Goal: Navigation & Orientation: Find specific page/section

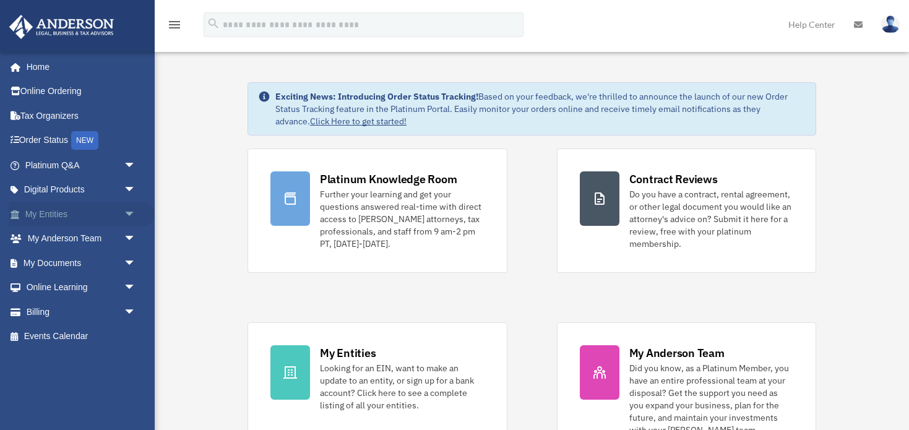
click at [129, 210] on span "arrow_drop_down" at bounding box center [136, 214] width 25 height 25
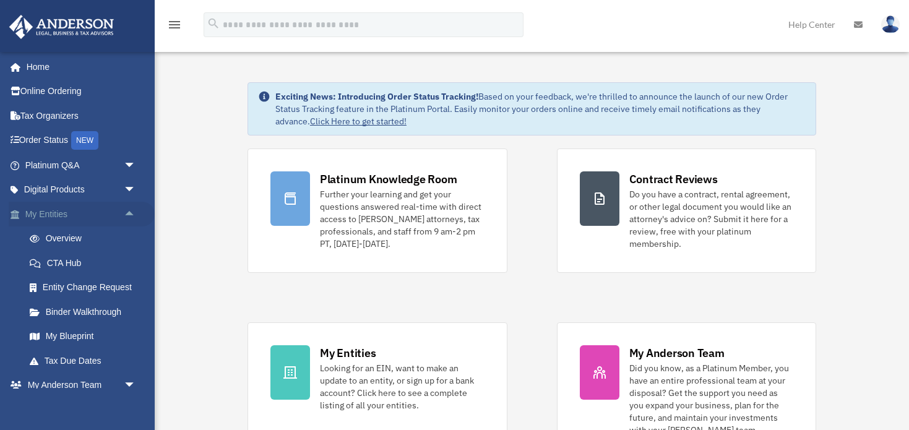
click at [130, 217] on span "arrow_drop_up" at bounding box center [136, 214] width 25 height 25
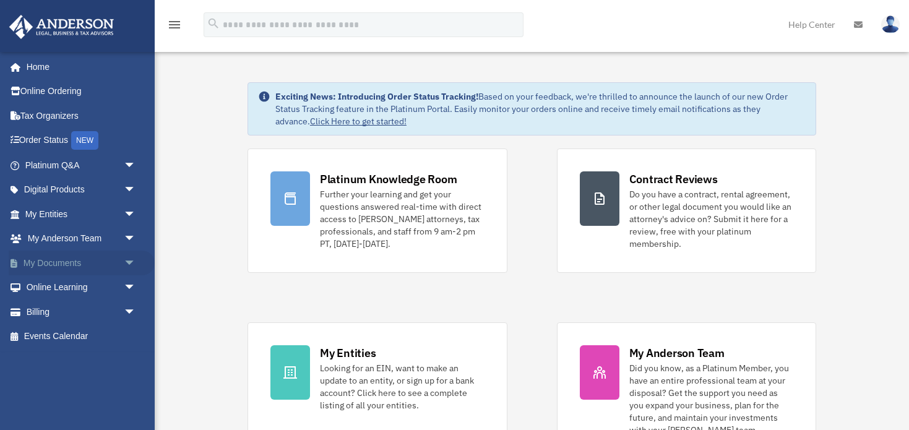
click at [125, 261] on span "arrow_drop_down" at bounding box center [136, 263] width 25 height 25
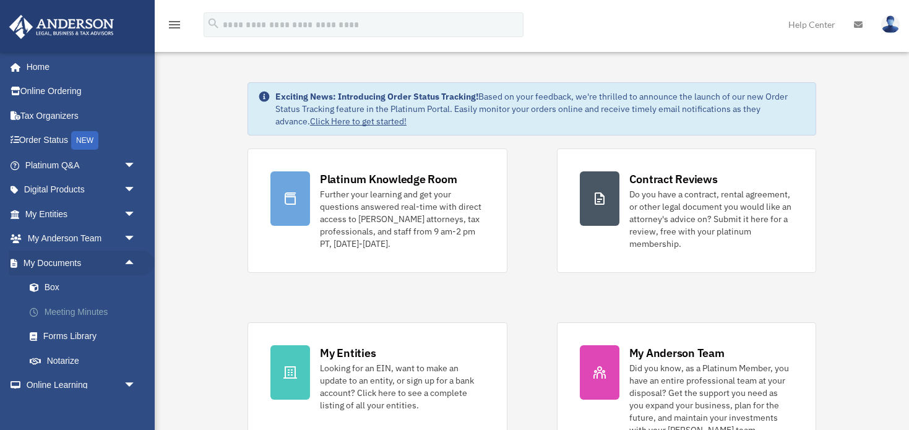
click at [87, 308] on link "Meeting Minutes" at bounding box center [85, 312] width 137 height 25
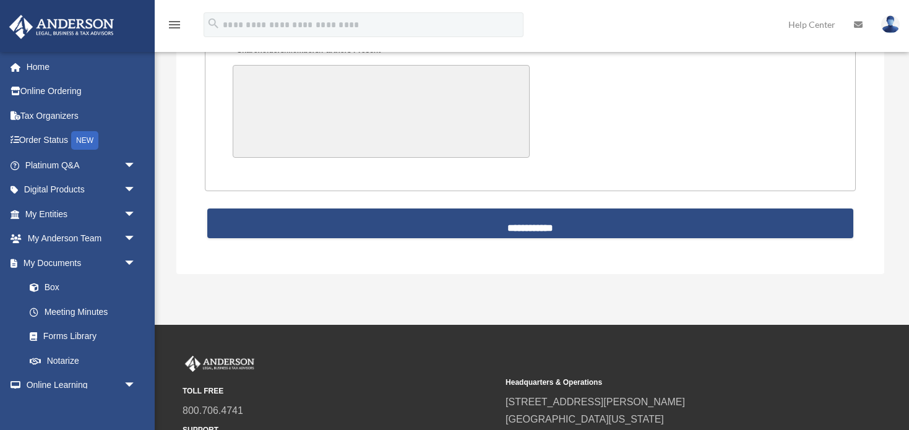
scroll to position [2837, 0]
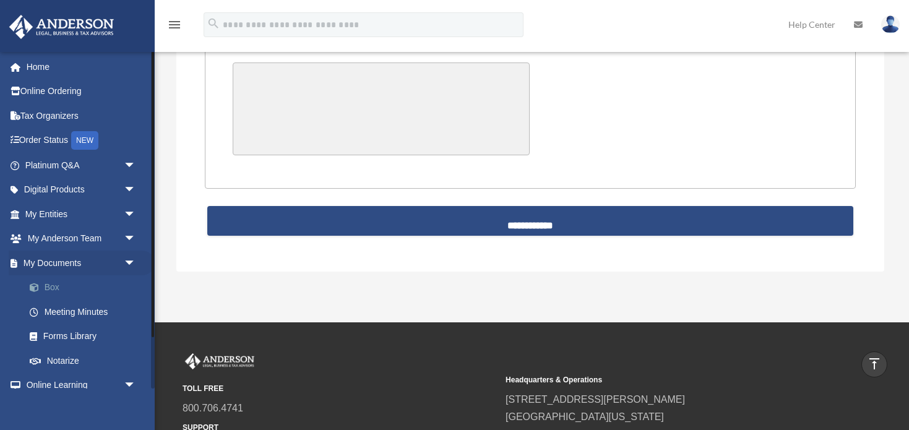
click at [45, 289] on link "Box" at bounding box center [85, 287] width 137 height 25
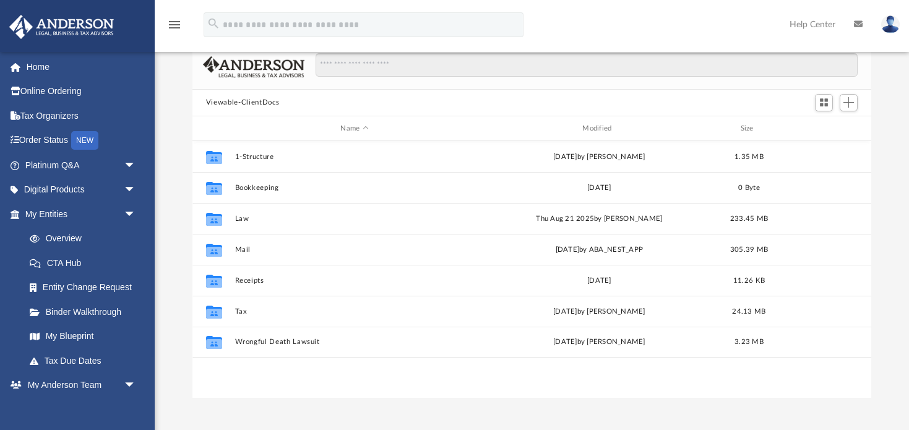
scroll to position [69, 0]
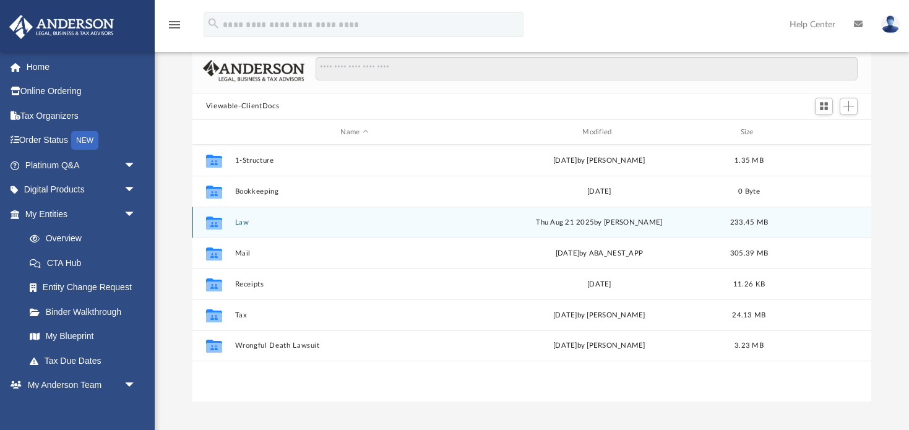
click at [214, 225] on g "grid" at bounding box center [214, 223] width 16 height 13
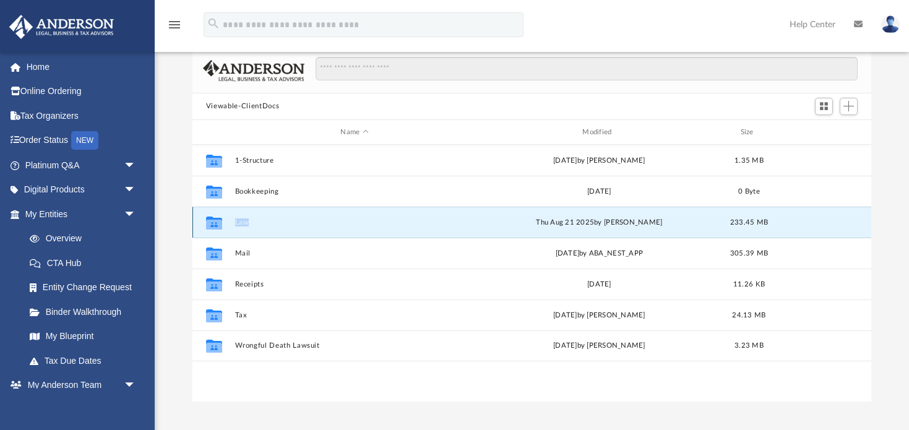
click at [214, 225] on icon "grid" at bounding box center [214, 225] width 16 height 10
click at [288, 229] on div "Collaborated Folder Law [DATE] by [PERSON_NAME] 233.45 MB" at bounding box center [531, 222] width 679 height 31
click at [243, 218] on button "Law" at bounding box center [355, 222] width 240 height 8
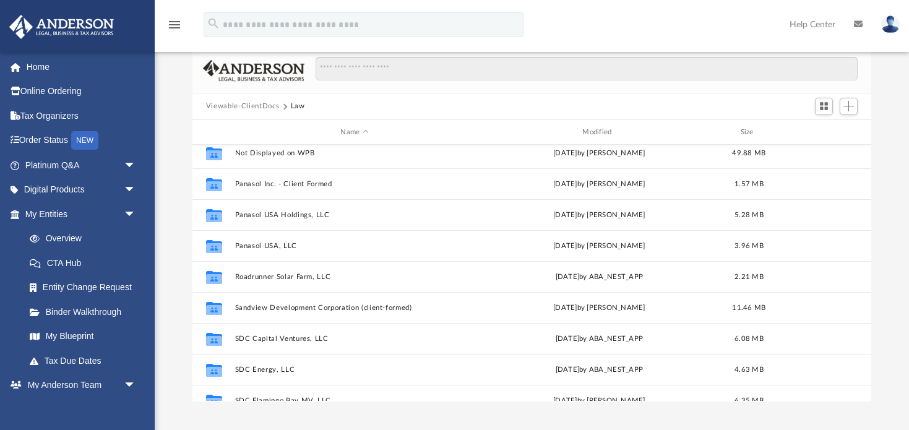
scroll to position [566, 0]
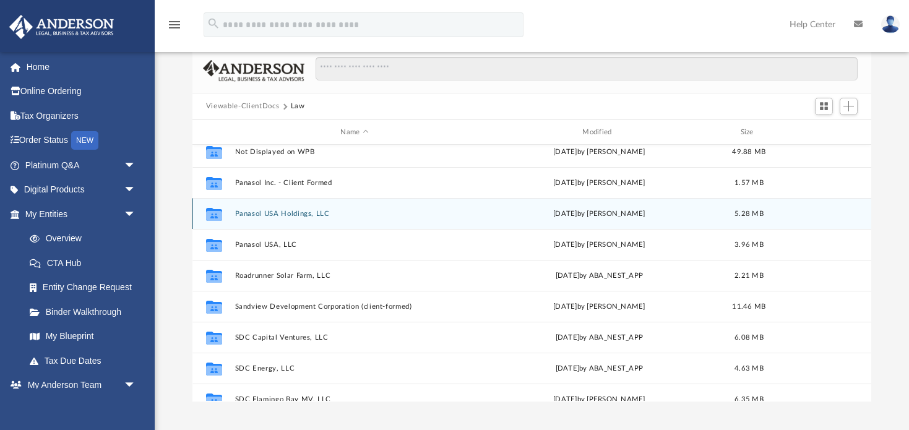
click at [275, 212] on button "Panasol USA Holdings, LLC" at bounding box center [355, 214] width 240 height 8
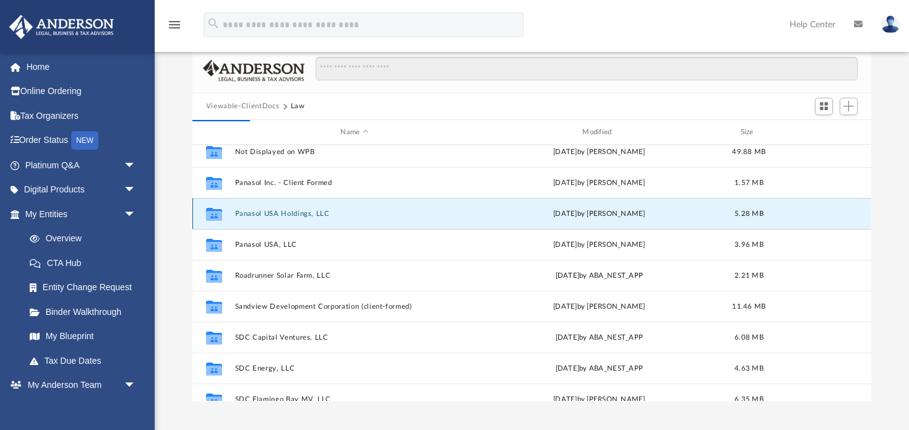
scroll to position [0, 0]
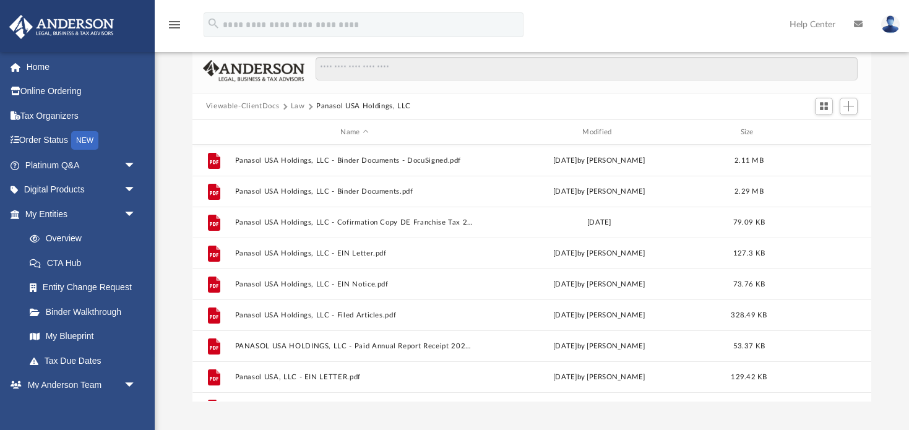
click at [298, 108] on button "Law" at bounding box center [298, 106] width 14 height 11
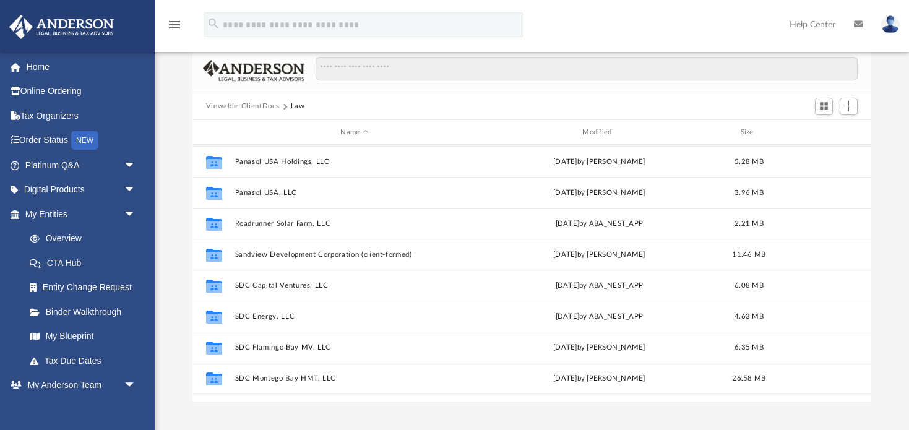
scroll to position [621, 0]
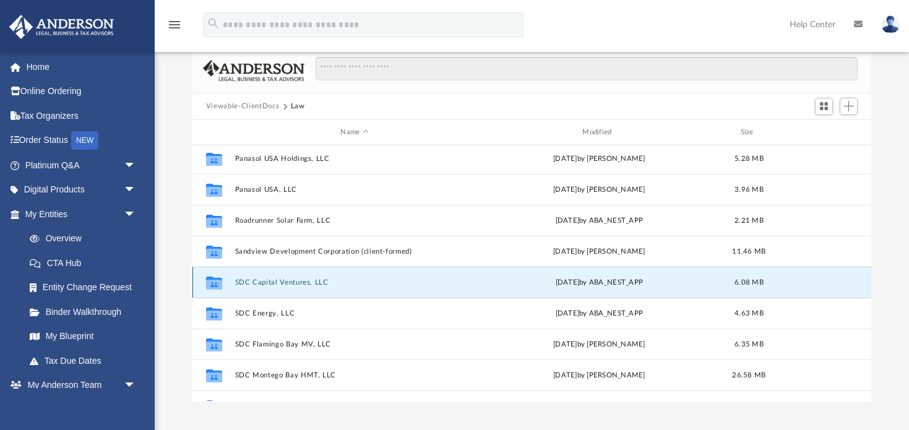
click at [278, 279] on button "SDC Capital Ventures, LLC" at bounding box center [355, 283] width 240 height 8
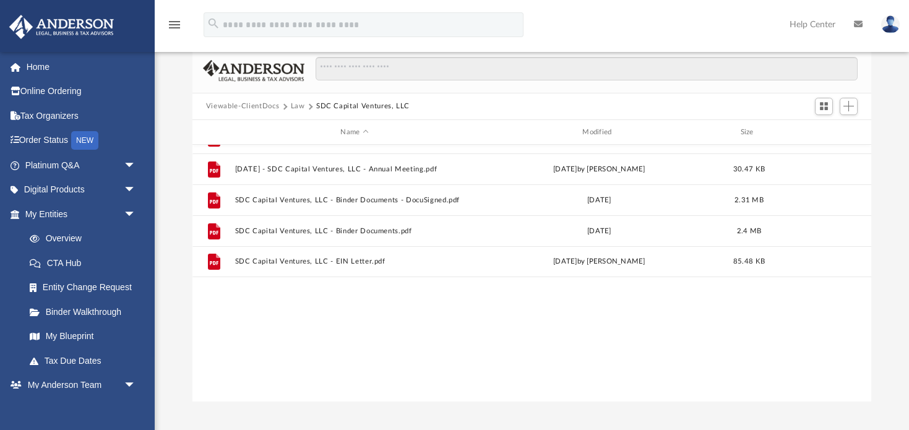
scroll to position [0, 0]
